Goal: Find specific fact: Find contact information

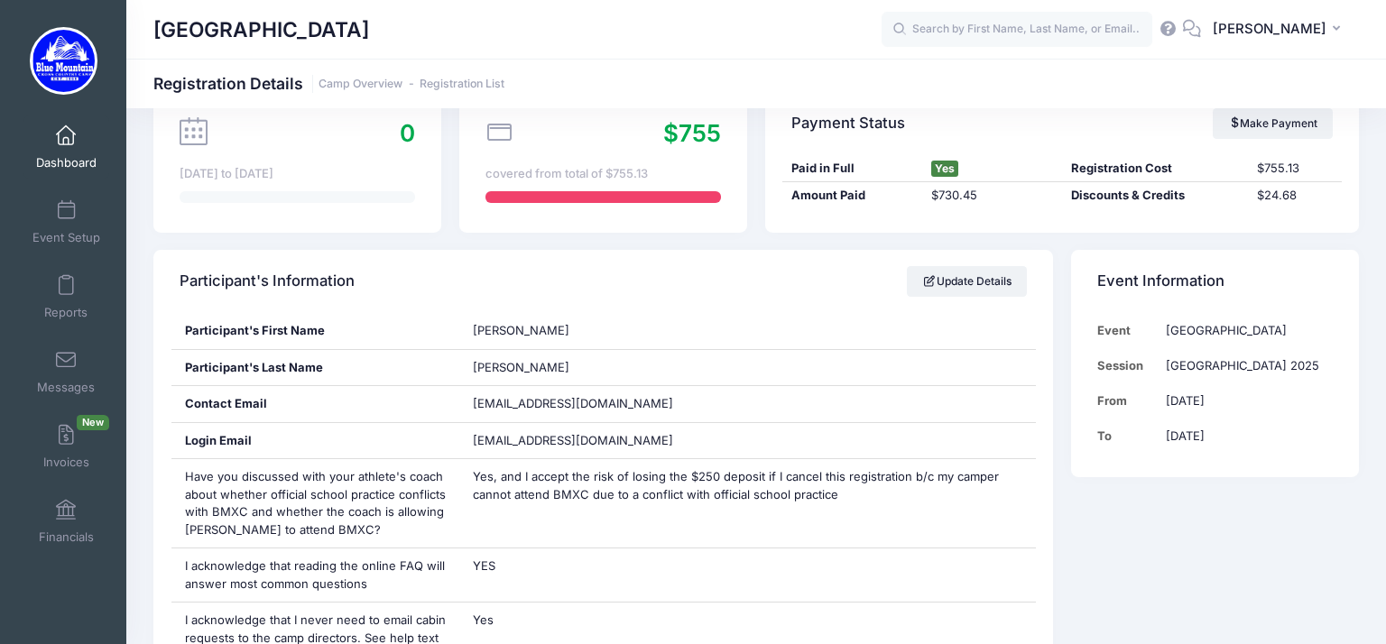
scroll to position [182, 0]
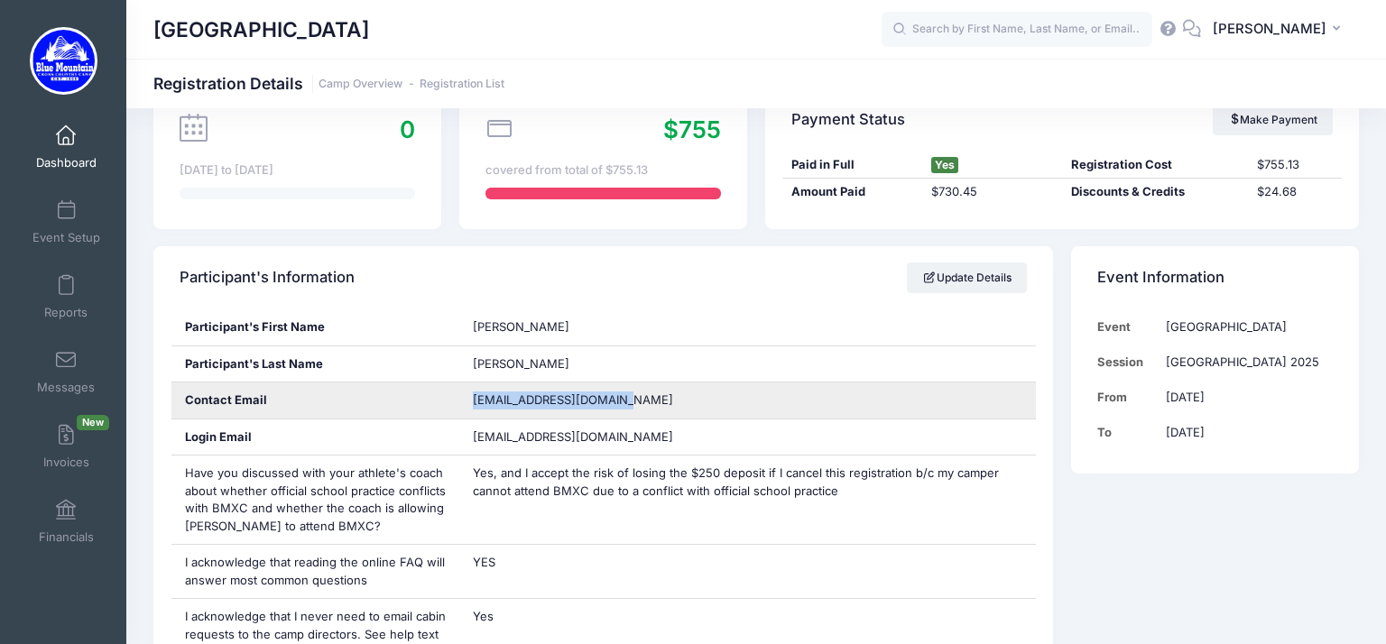
drag, startPoint x: 620, startPoint y: 396, endPoint x: 469, endPoint y: 402, distance: 150.8
click at [469, 402] on div "aubconti1121@icloud.com" at bounding box center [747, 401] width 577 height 36
copy span "aubconti1121@icloud.com"
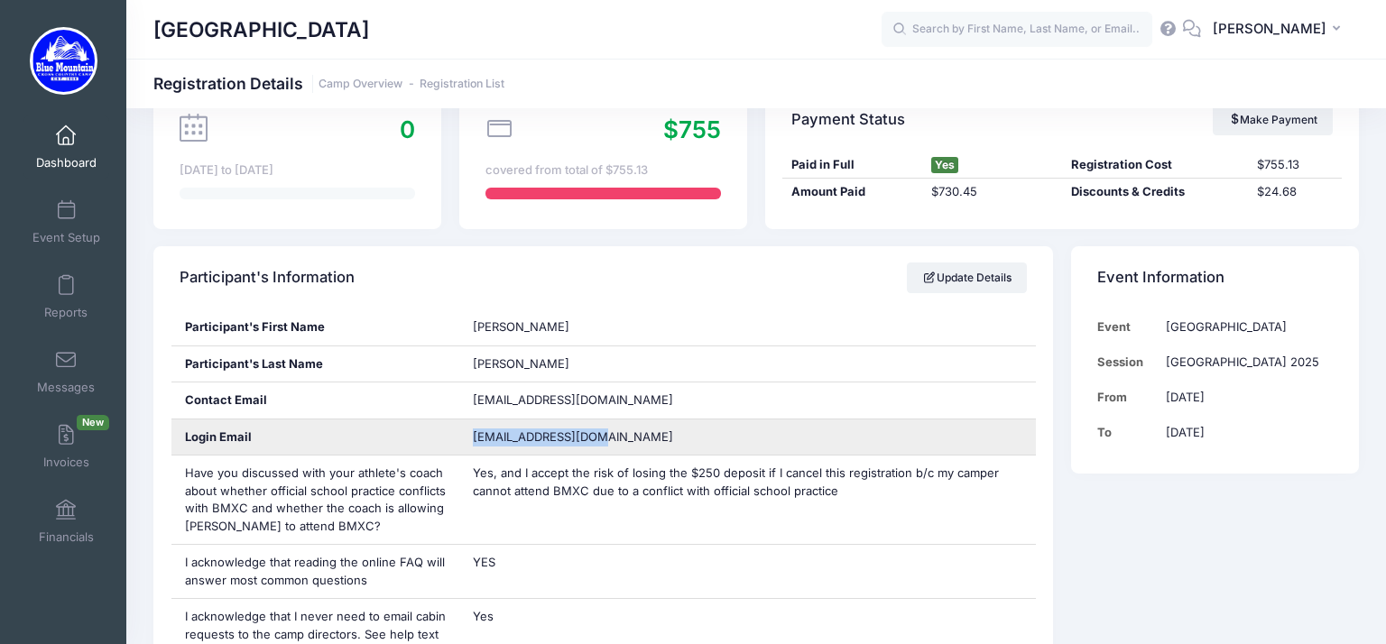
drag, startPoint x: 612, startPoint y: 437, endPoint x: 472, endPoint y: 438, distance: 139.9
click at [473, 438] on span "sconti09@icloud.com" at bounding box center [586, 438] width 226 height 18
copy span "sconti09@icloud.com"
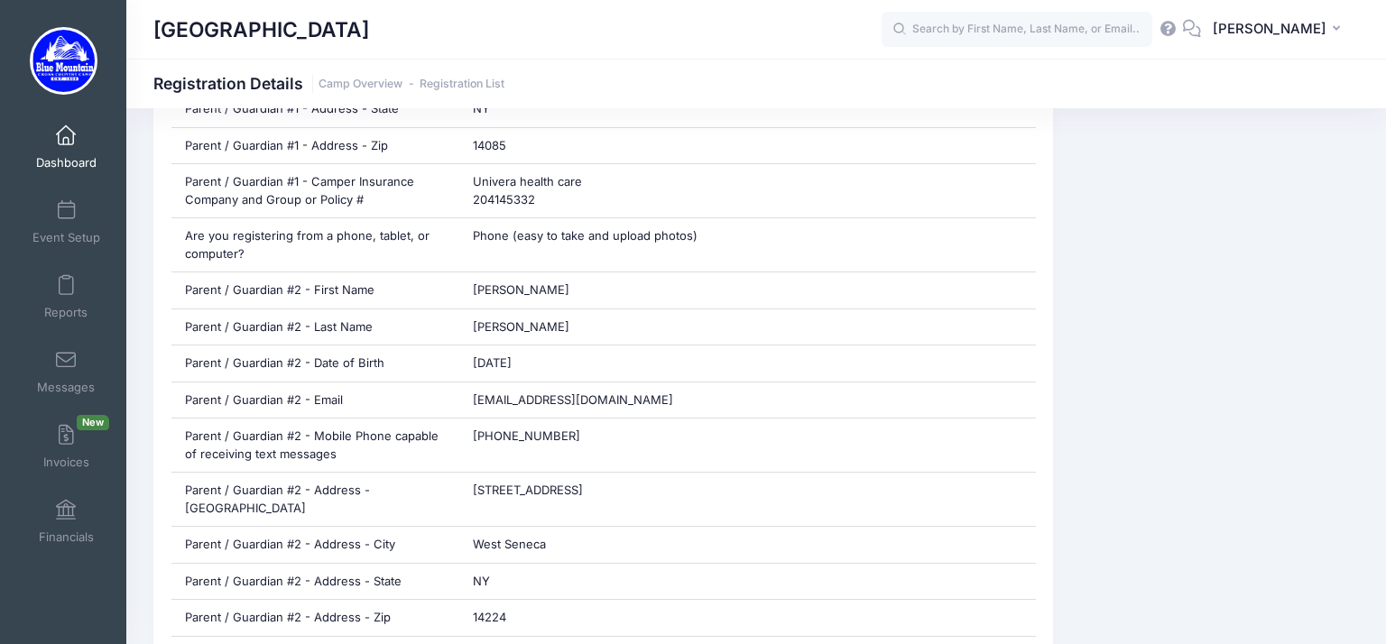
scroll to position [1359, 0]
click at [1020, 37] on input "text" at bounding box center [1017, 30] width 271 height 36
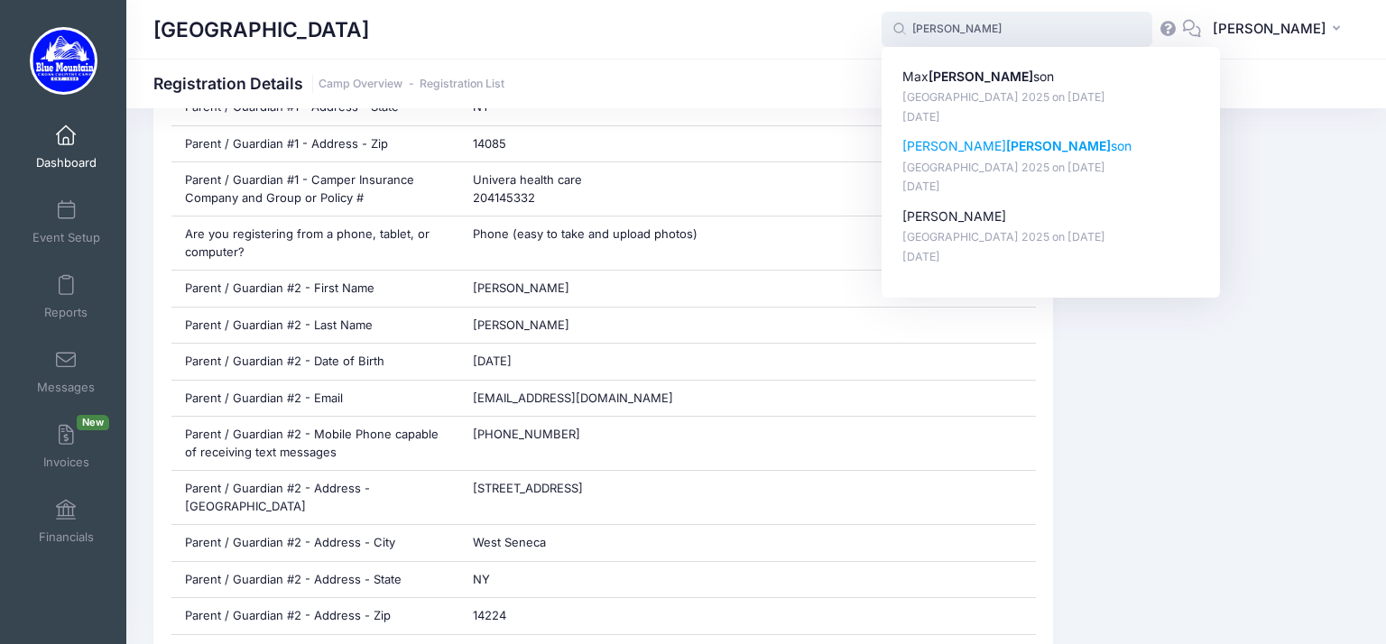
click at [945, 156] on p "Henry Peter son" at bounding box center [1051, 146] width 298 height 19
type input "Henry Peterson (Blue Mountain Cross Country Camp 2025, Aug-17, 2025)"
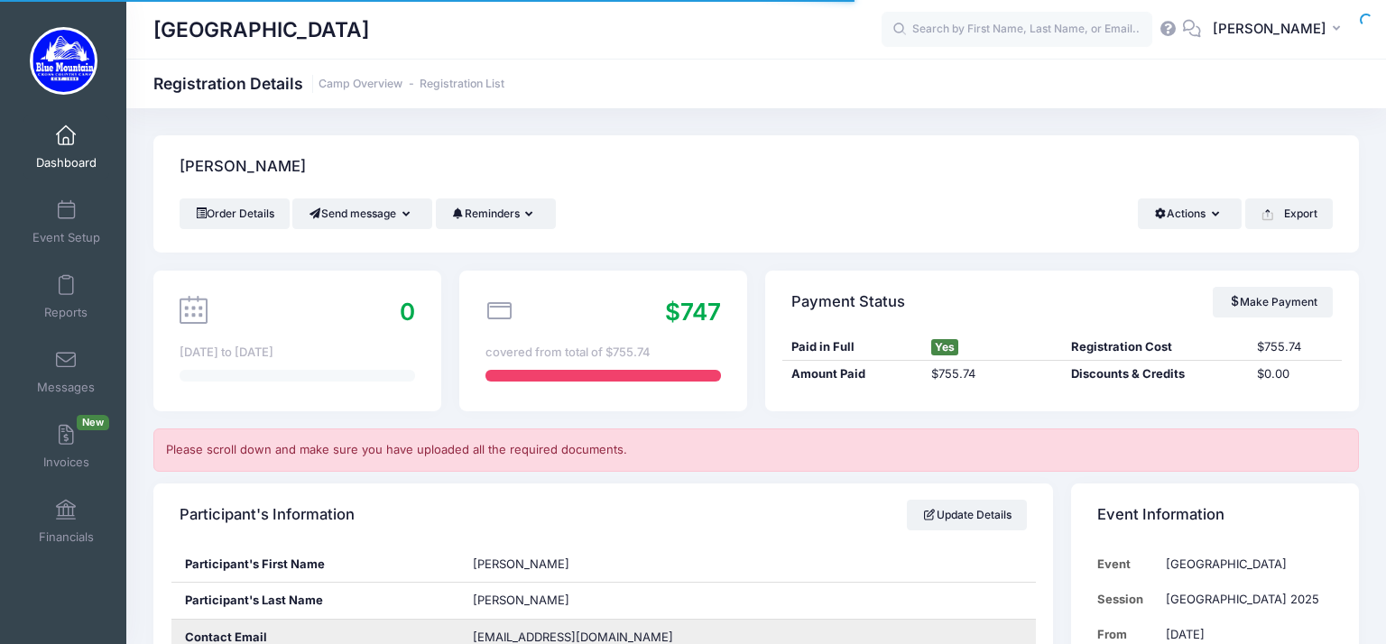
click at [604, 620] on div "[EMAIL_ADDRESS][DOMAIN_NAME]" at bounding box center [747, 638] width 577 height 36
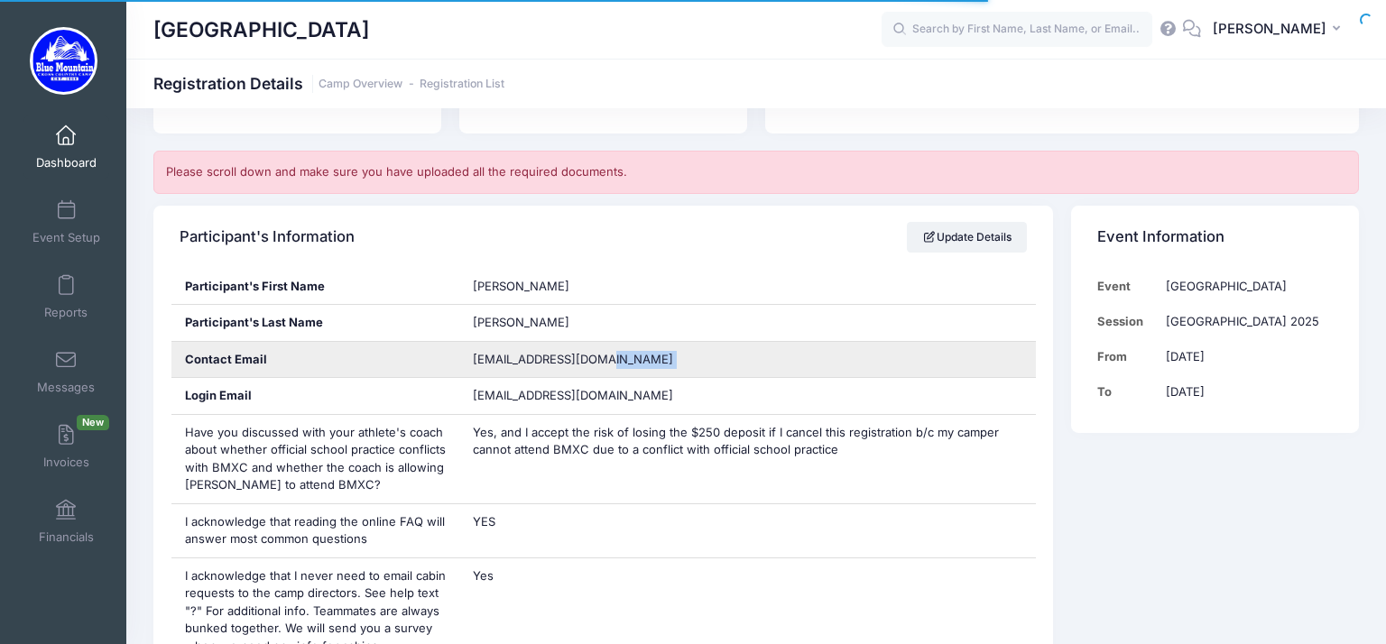
drag, startPoint x: 604, startPoint y: 356, endPoint x: 467, endPoint y: 357, distance: 136.2
click at [467, 357] on div "[EMAIL_ADDRESS][DOMAIN_NAME]" at bounding box center [747, 360] width 577 height 36
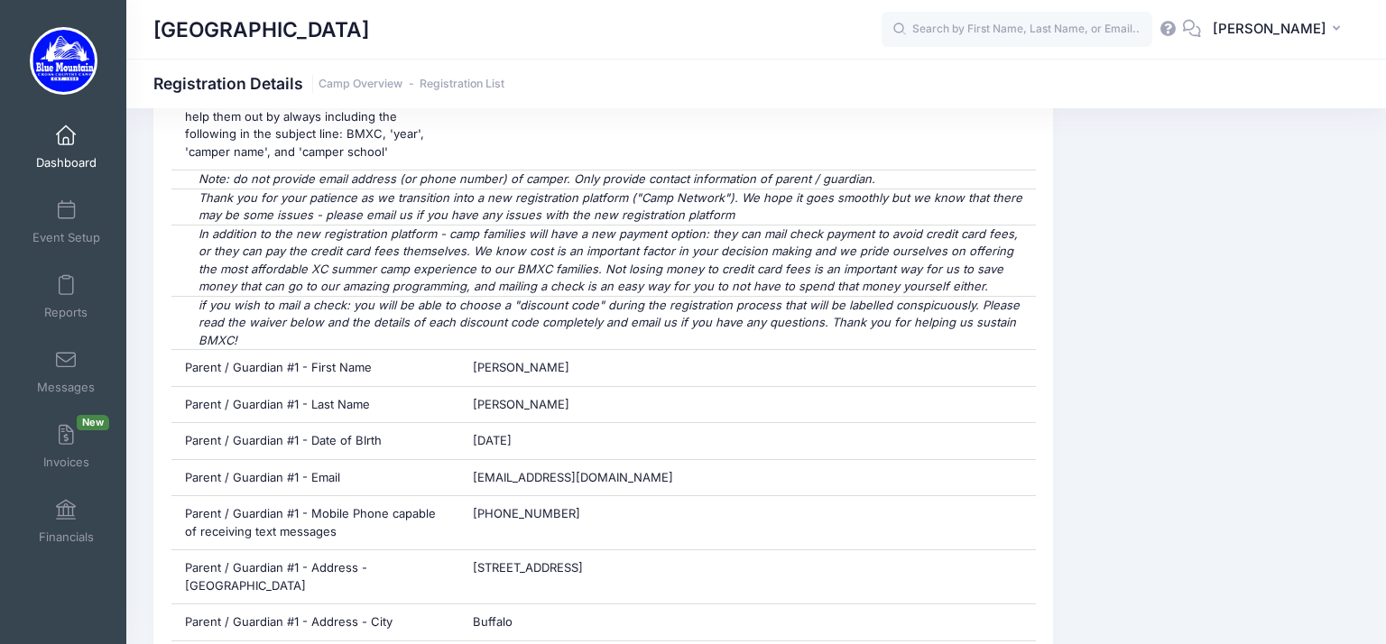
scroll to position [935, 0]
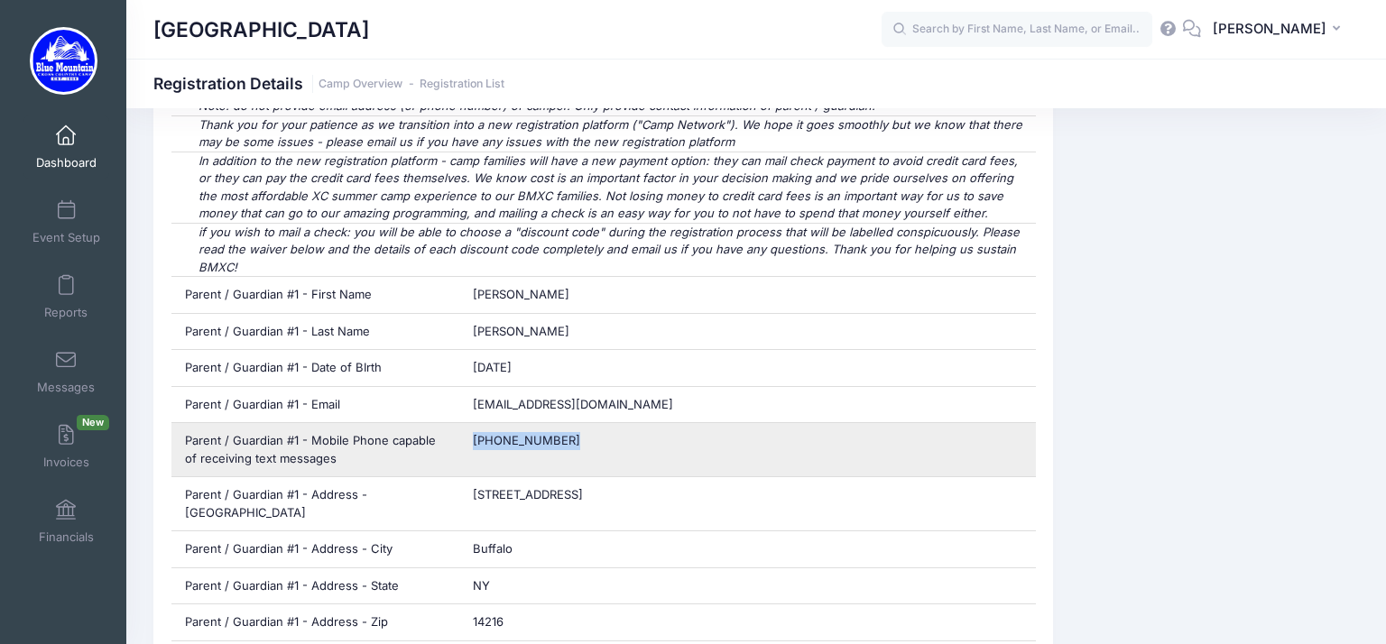
drag, startPoint x: 559, startPoint y: 434, endPoint x: 466, endPoint y: 432, distance: 93.0
click at [466, 432] on div "[PHONE_NUMBER]" at bounding box center [747, 449] width 577 height 53
copy span "[PHONE_NUMBER]"
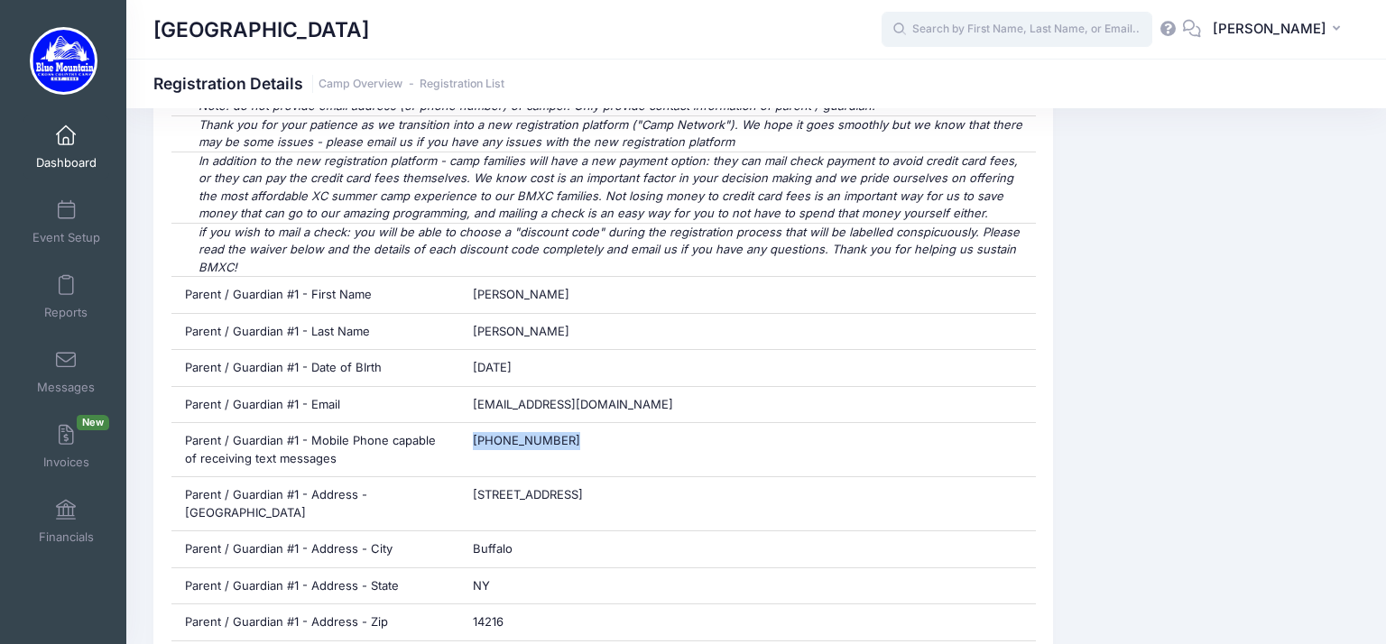
click at [965, 26] on input "text" at bounding box center [1017, 30] width 271 height 36
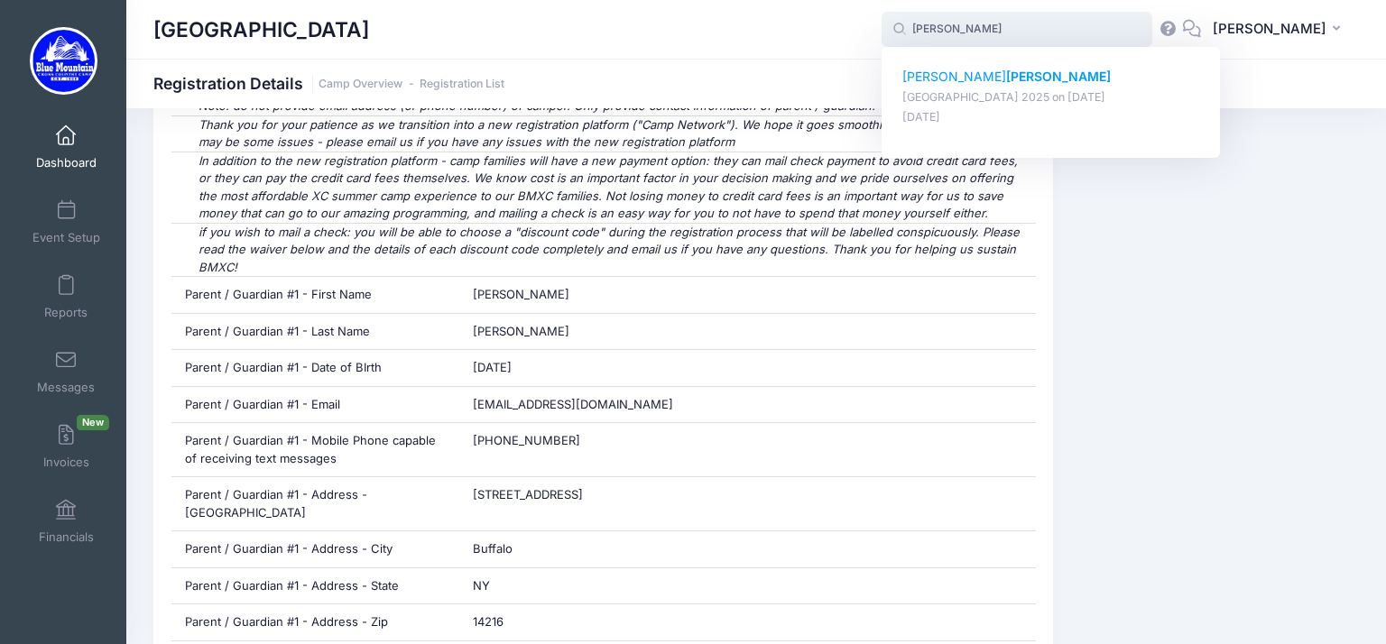
click at [936, 71] on p "Aubrey Conti" at bounding box center [1051, 77] width 298 height 19
type input "Aubrey Conti (Blue Mountain Cross Country Camp 2025, Aug-17, 2025)"
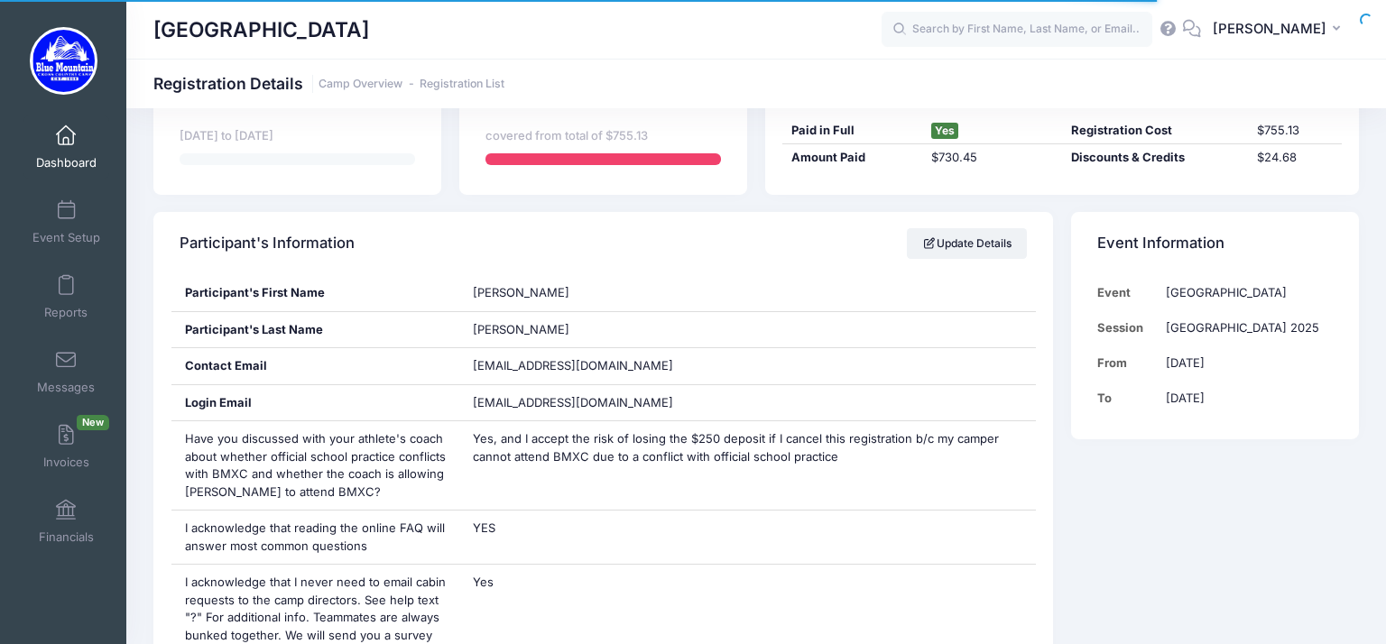
scroll to position [848, 0]
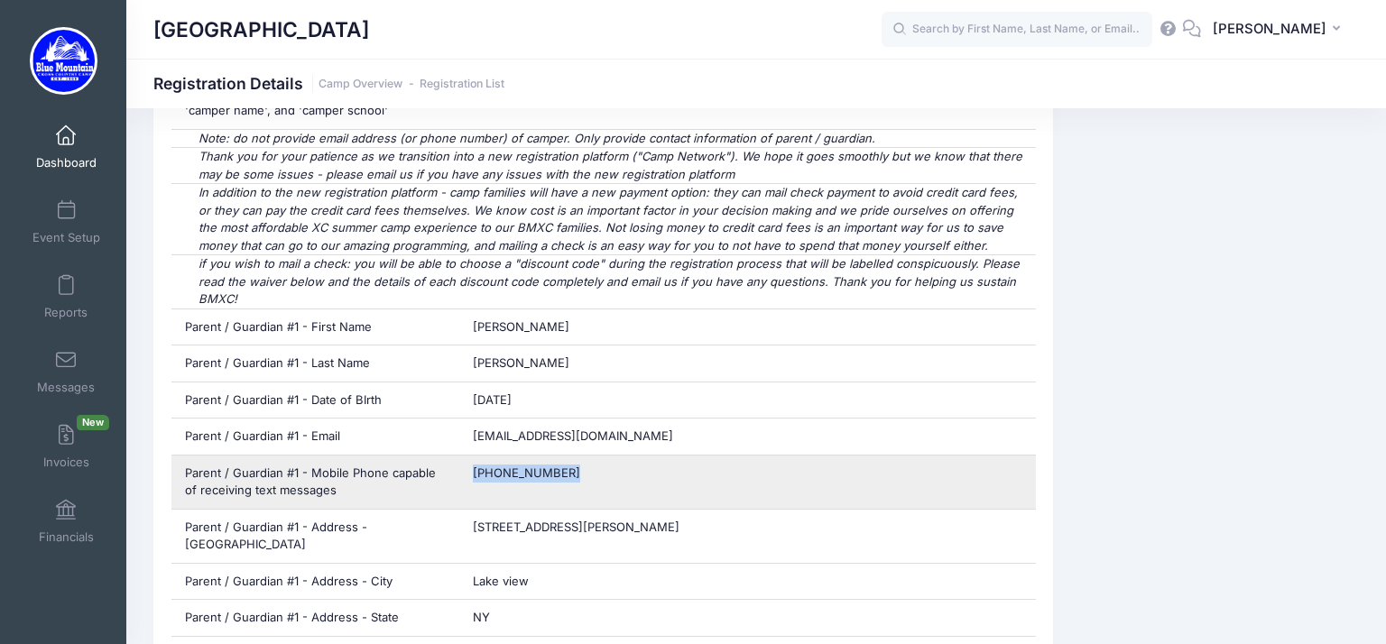
drag, startPoint x: 566, startPoint y: 469, endPoint x: 472, endPoint y: 473, distance: 93.9
click at [472, 473] on div "[PHONE_NUMBER]" at bounding box center [747, 482] width 577 height 53
copy span "[PHONE_NUMBER]"
